Goal: Find specific page/section: Find specific page/section

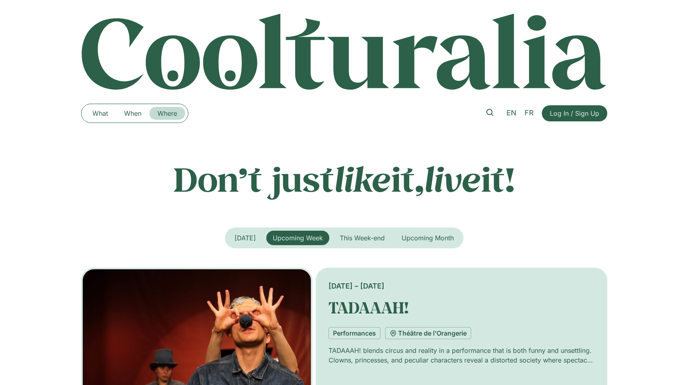
click at [163, 114] on link "Where" at bounding box center [167, 113] width 36 height 13
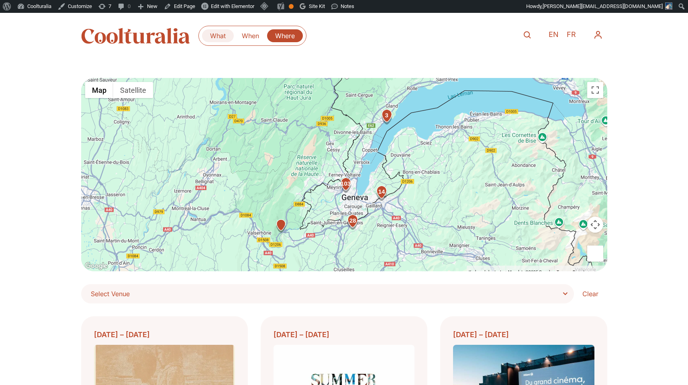
click at [214, 37] on link "What" at bounding box center [218, 35] width 32 height 13
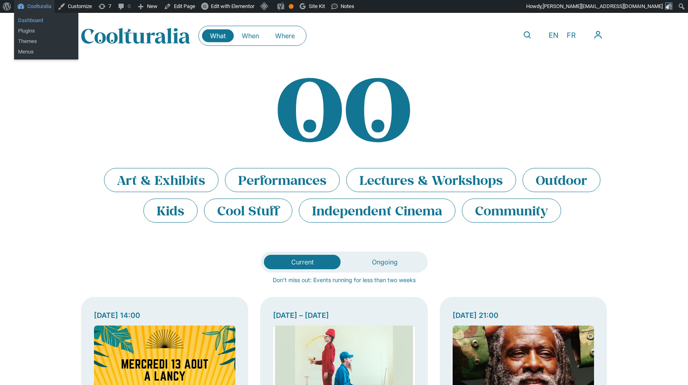
click at [33, 19] on link "Dashboard" at bounding box center [46, 20] width 64 height 10
